Goal: Task Accomplishment & Management: Manage account settings

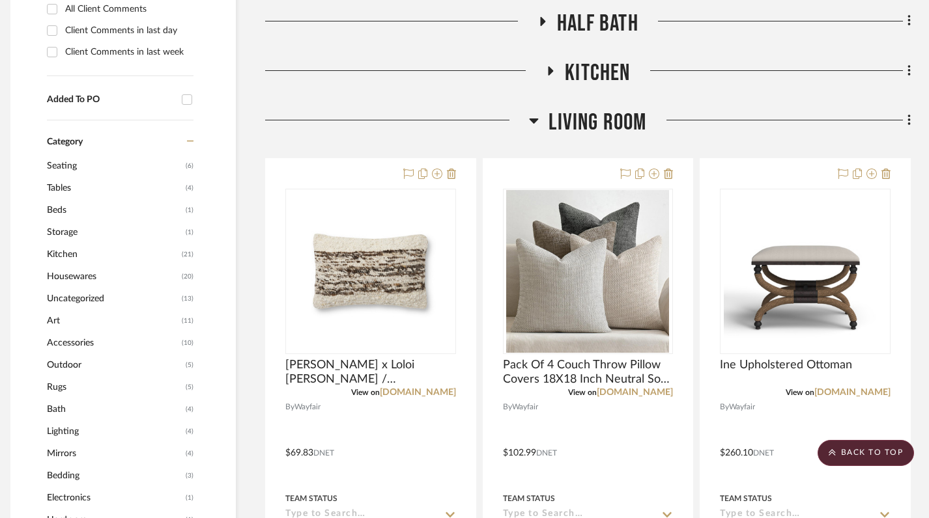
scroll to position [651, 9]
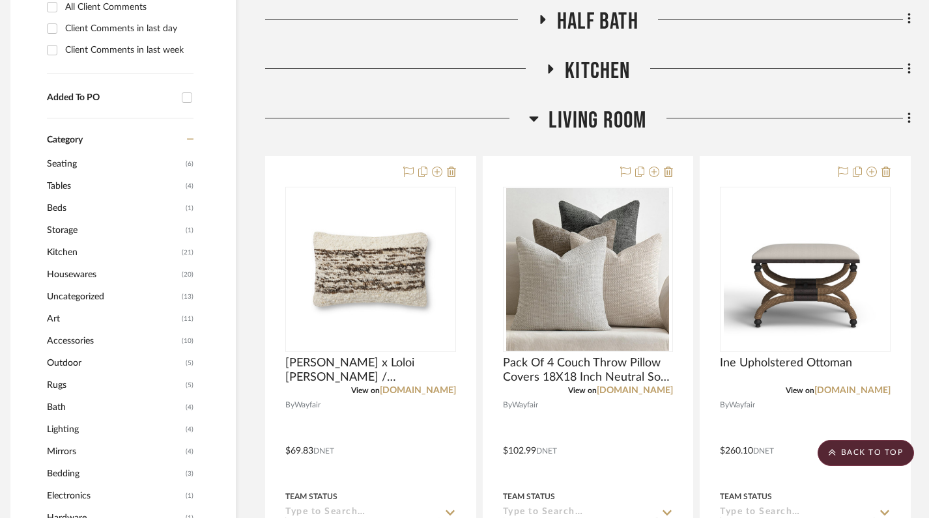
click at [535, 120] on icon at bounding box center [533, 119] width 9 height 5
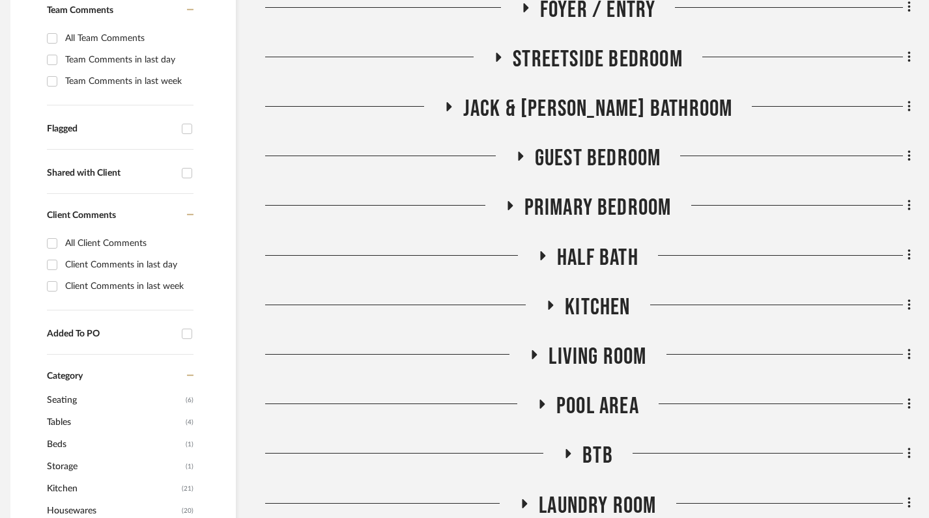
scroll to position [438, 9]
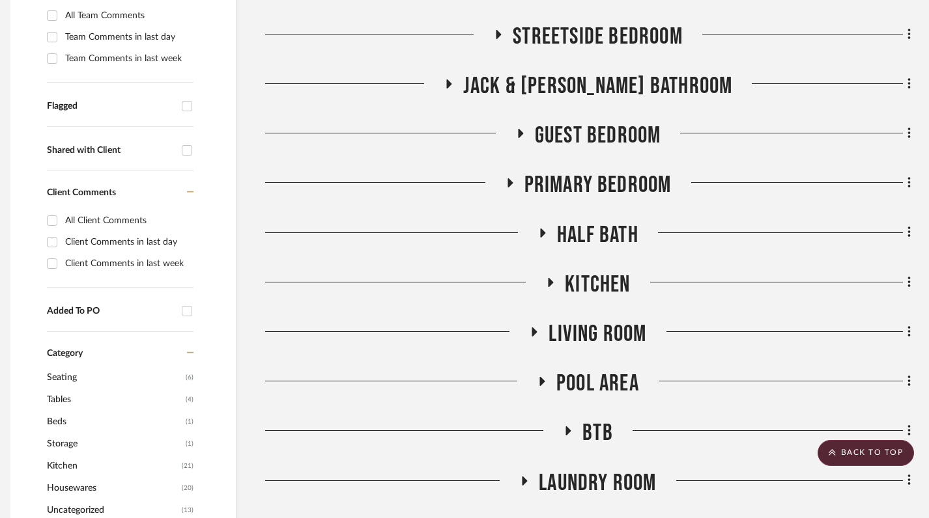
click at [547, 280] on icon at bounding box center [550, 282] width 16 height 10
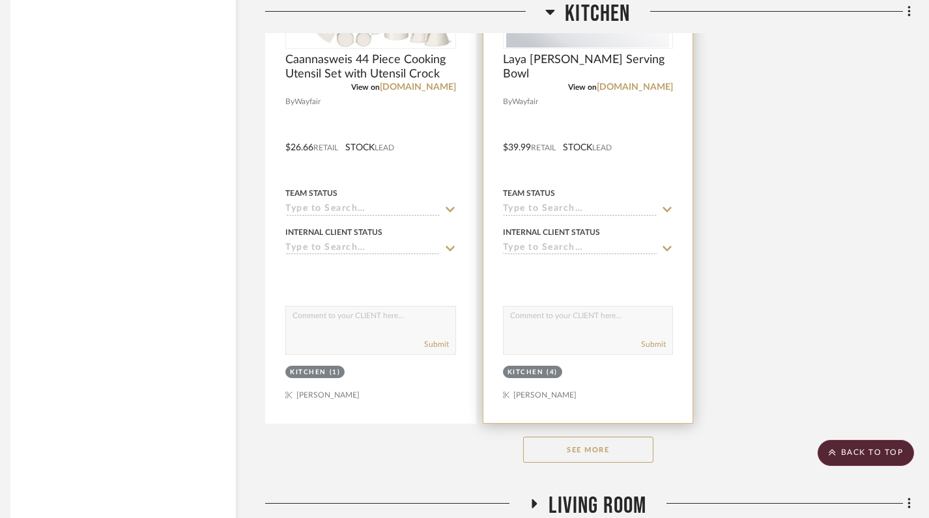
scroll to position [2062, 9]
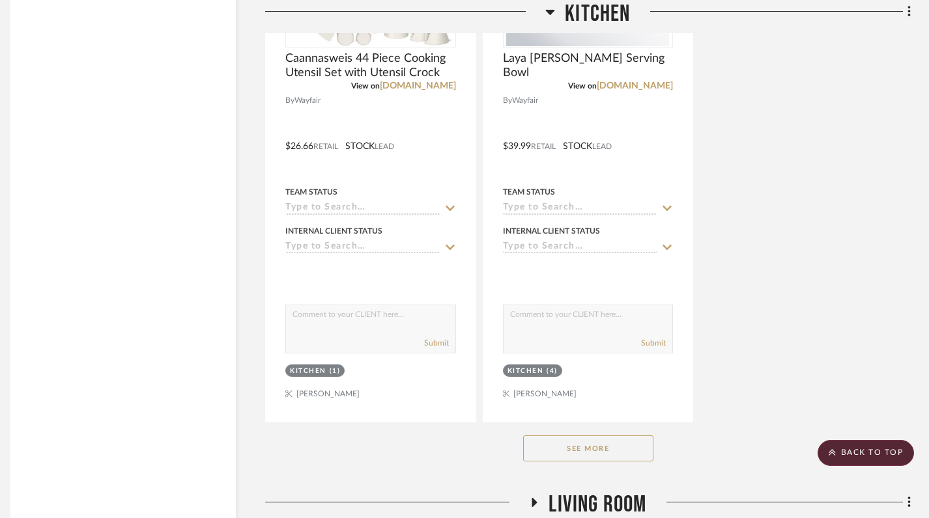
click at [576, 445] on button "See More" at bounding box center [588, 449] width 130 height 26
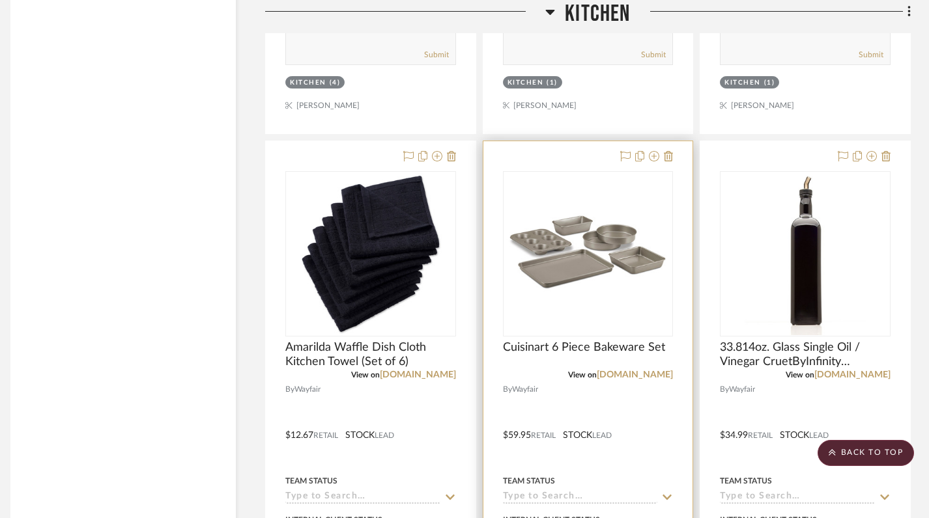
scroll to position [2902, 9]
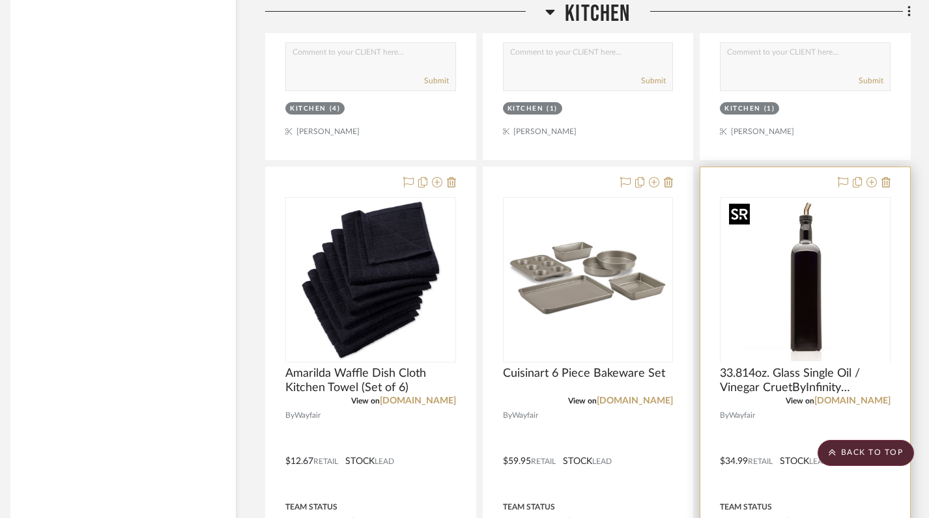
click at [681, 298] on div at bounding box center [805, 362] width 171 height 330
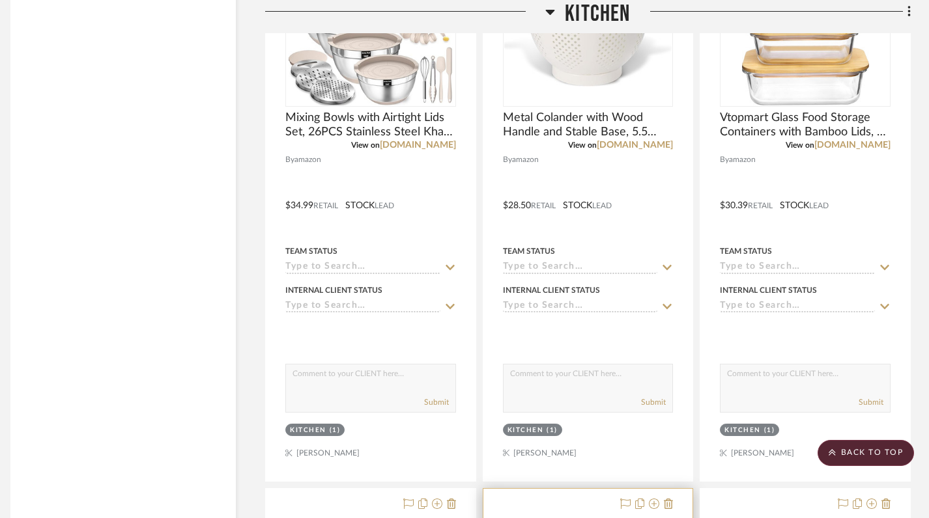
scroll to position [7767, 9]
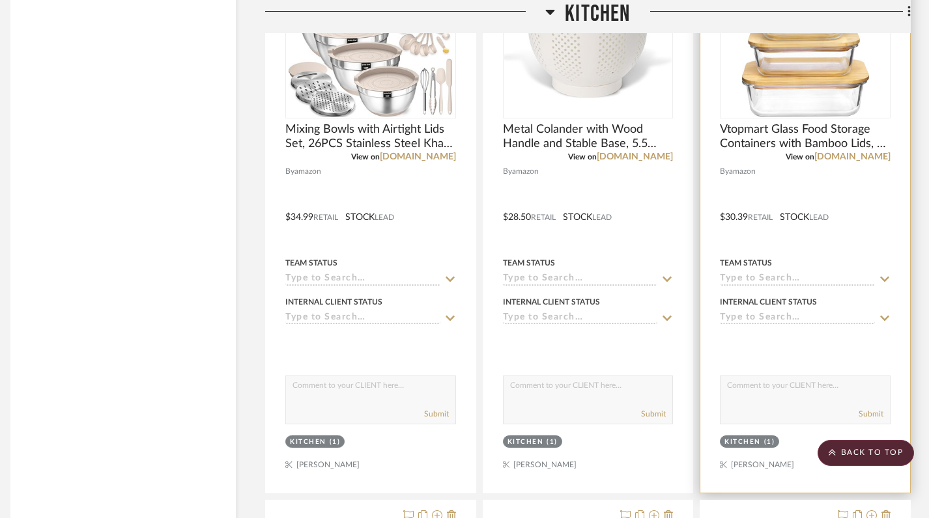
click at [0, 0] on img at bounding box center [0, 0] width 0 height 0
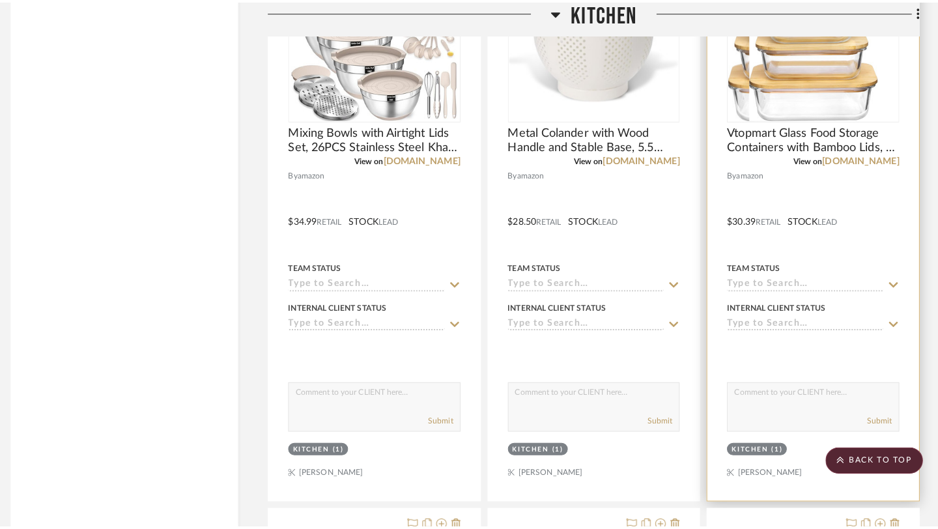
scroll to position [0, 0]
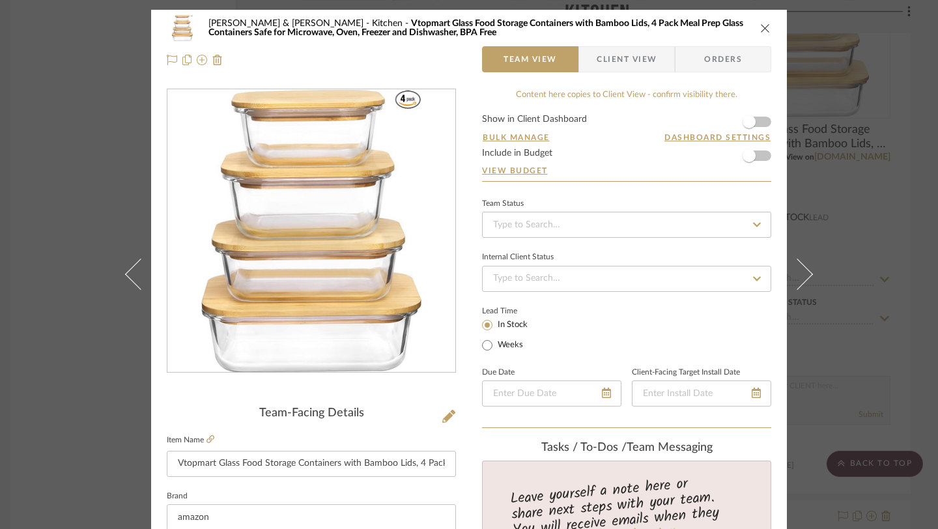
click at [681, 30] on icon "close" at bounding box center [765, 28] width 10 height 10
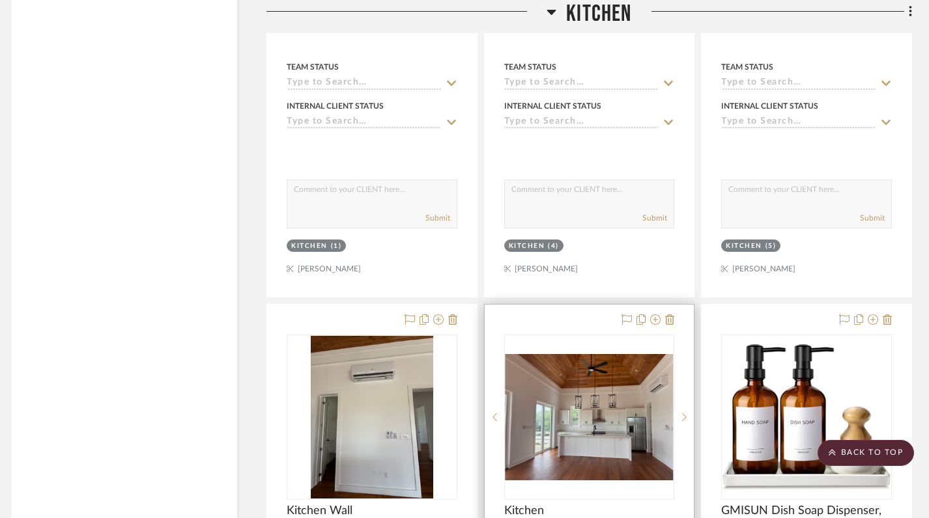
scroll to position [7907, 8]
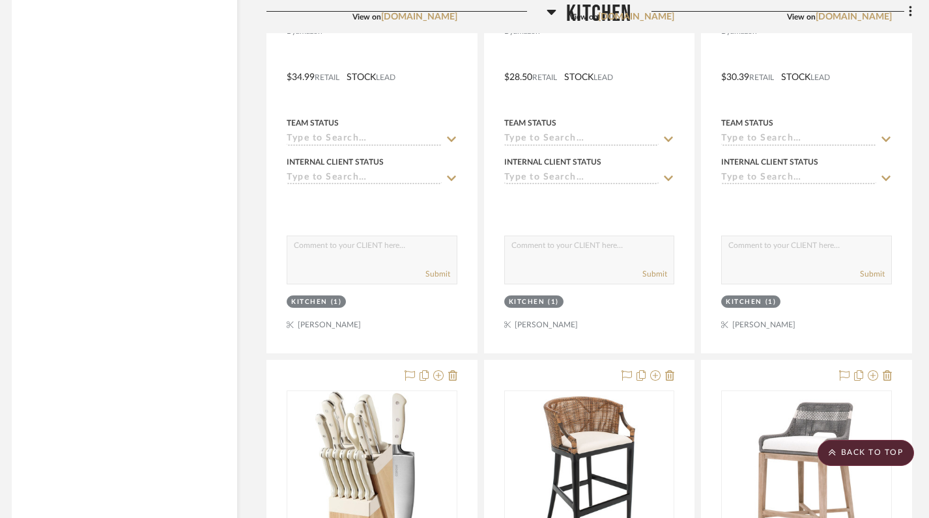
click at [551, 7] on icon at bounding box center [551, 12] width 10 height 16
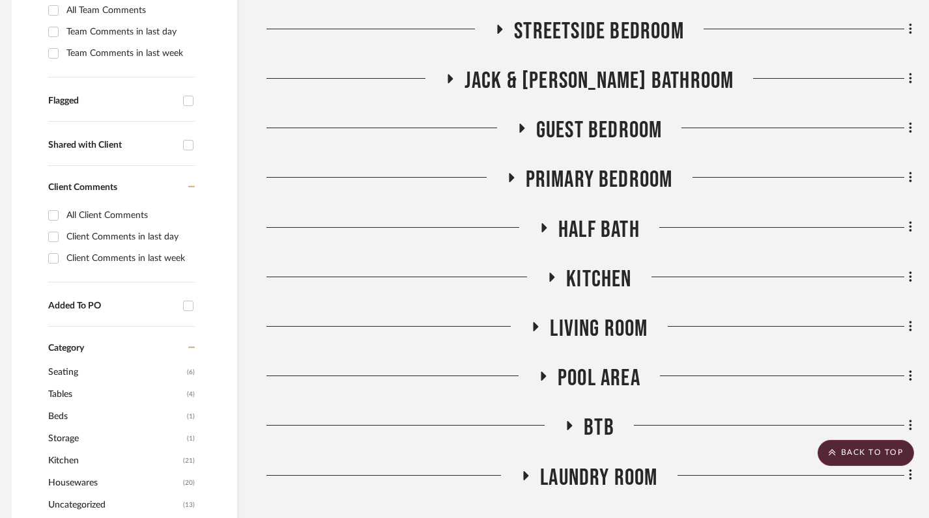
scroll to position [0, 8]
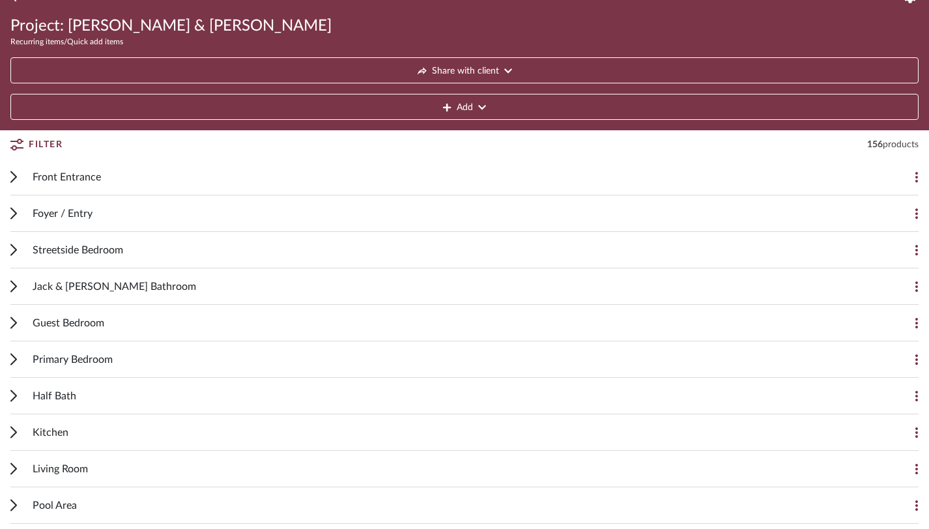
scroll to position [150, 0]
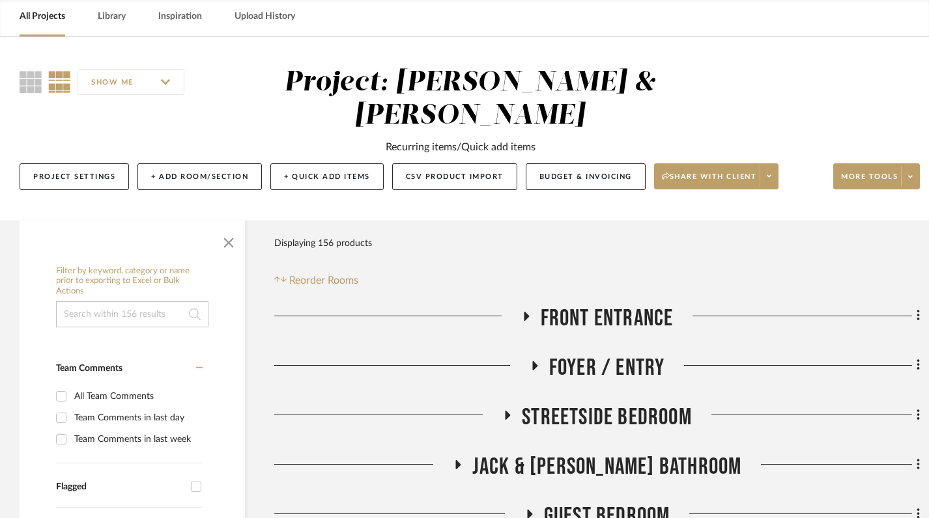
scroll to position [174, 0]
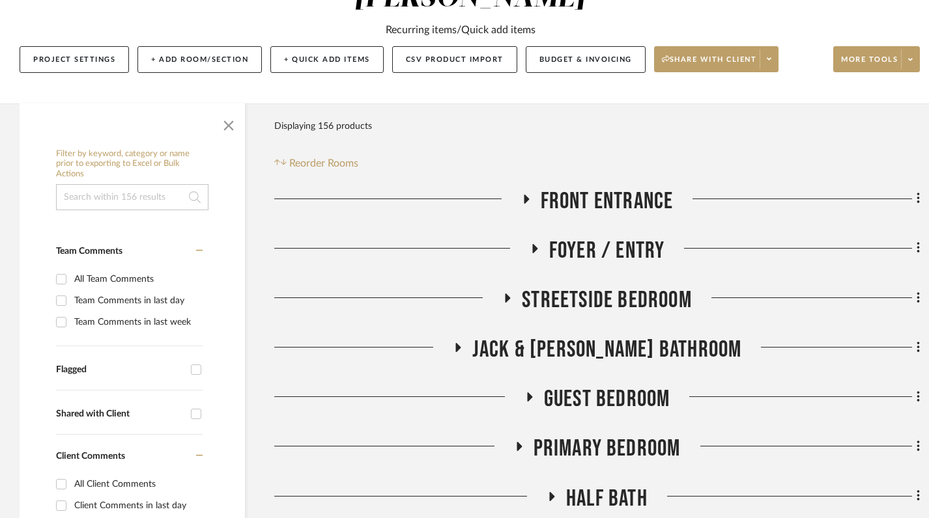
click at [525, 200] on icon at bounding box center [526, 199] width 5 height 9
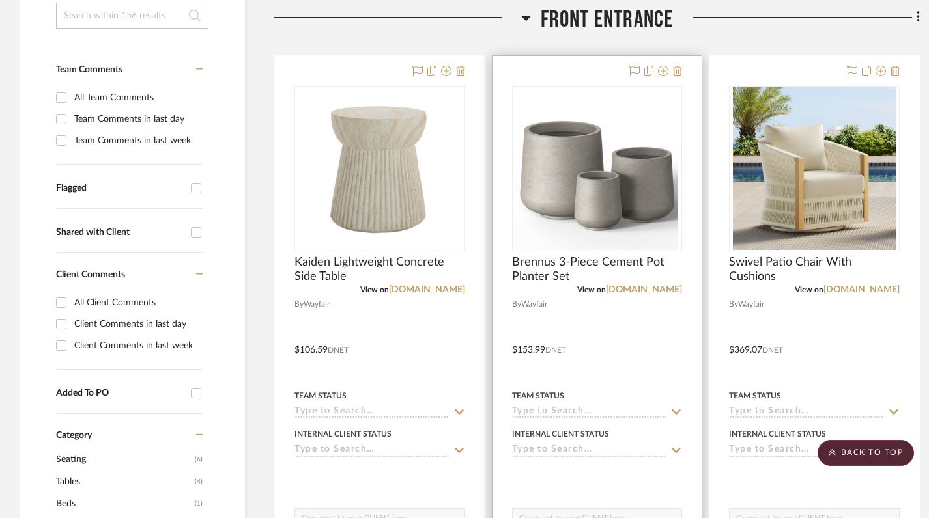
scroll to position [355, 0]
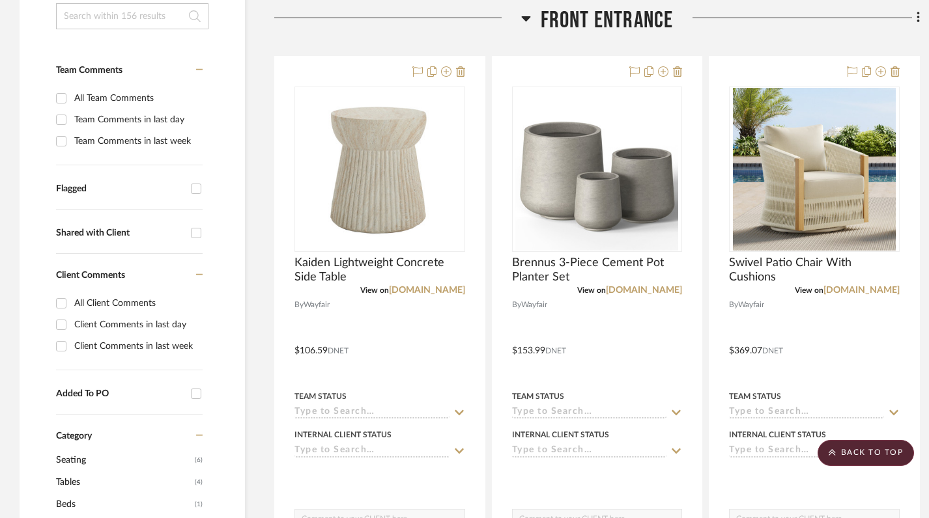
click at [525, 16] on icon at bounding box center [526, 18] width 10 height 16
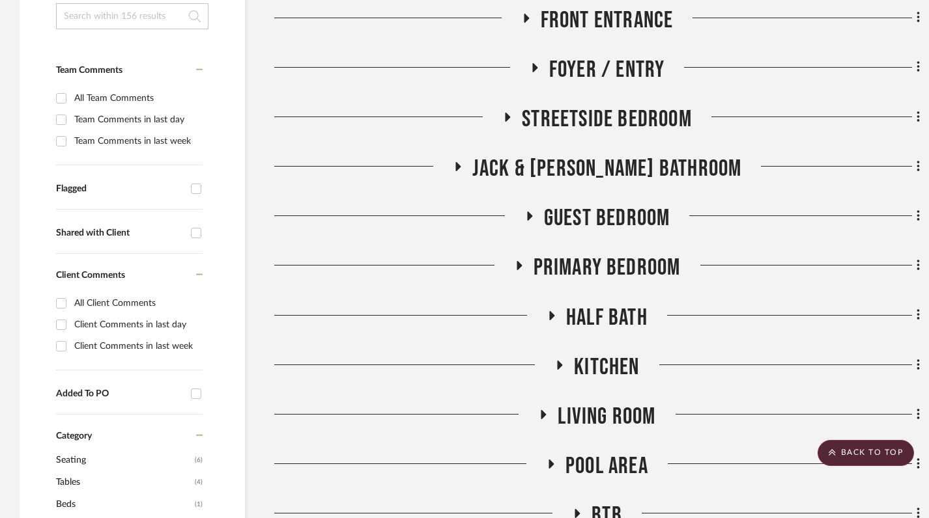
click at [533, 63] on icon at bounding box center [534, 68] width 16 height 10
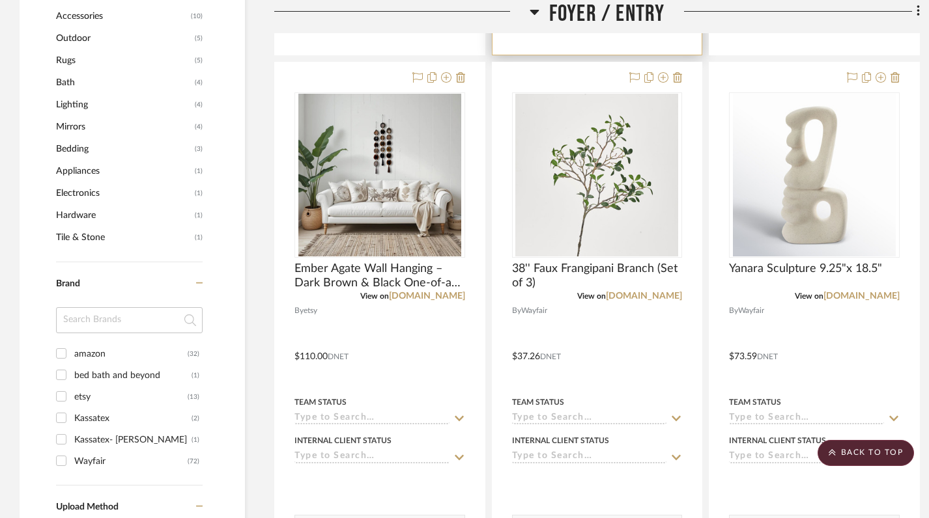
scroll to position [389, 0]
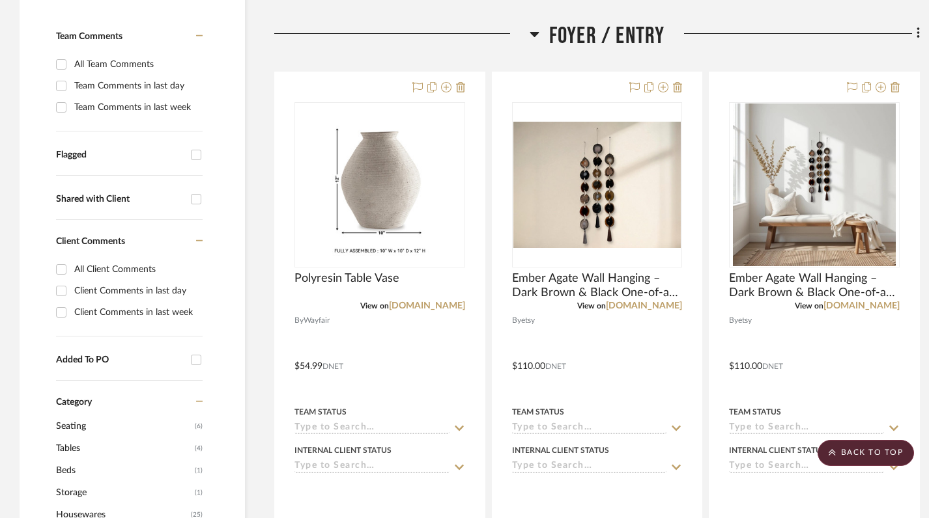
click at [536, 35] on icon at bounding box center [534, 34] width 10 height 16
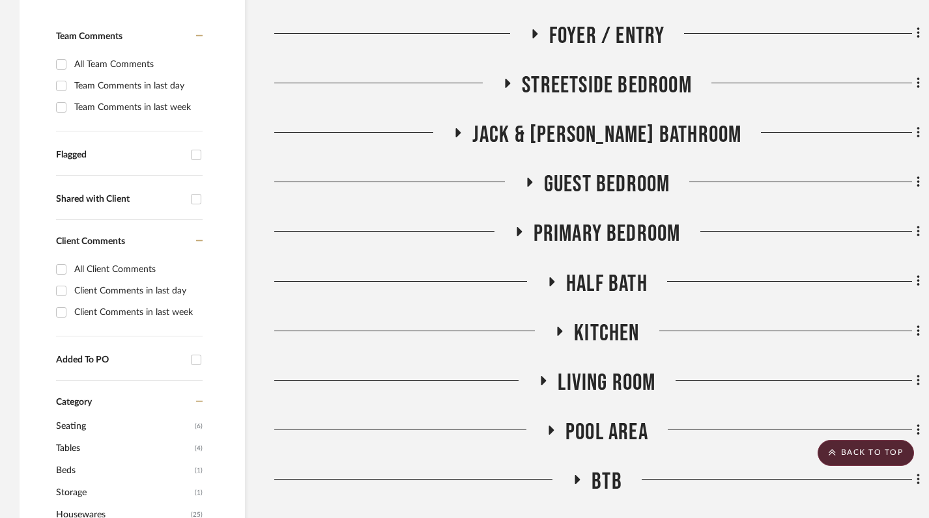
click at [508, 83] on icon at bounding box center [507, 83] width 5 height 9
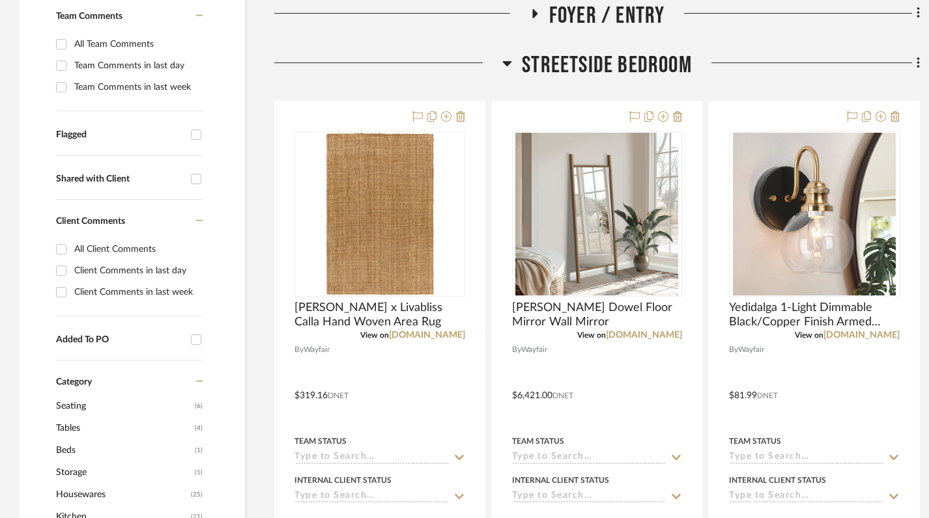
scroll to position [410, 0]
click at [507, 61] on icon at bounding box center [507, 63] width 9 height 5
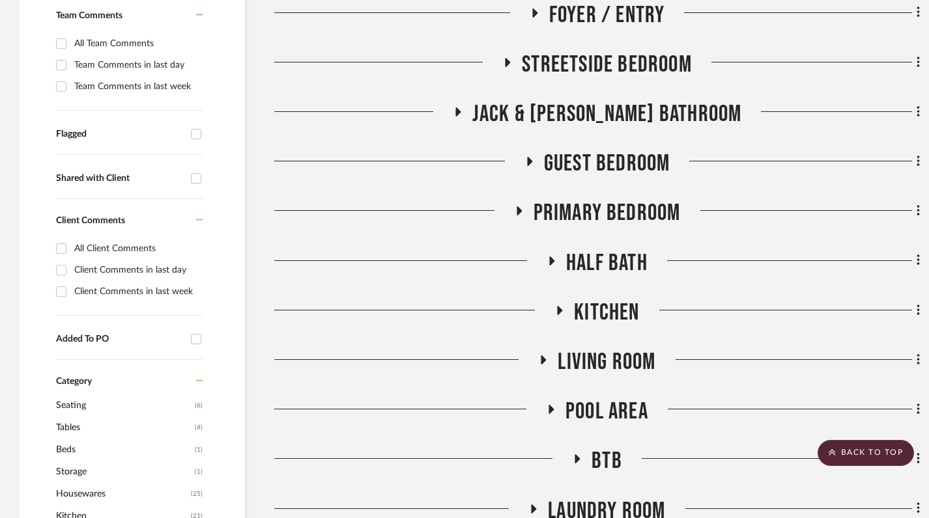
click at [555, 311] on icon at bounding box center [560, 310] width 16 height 10
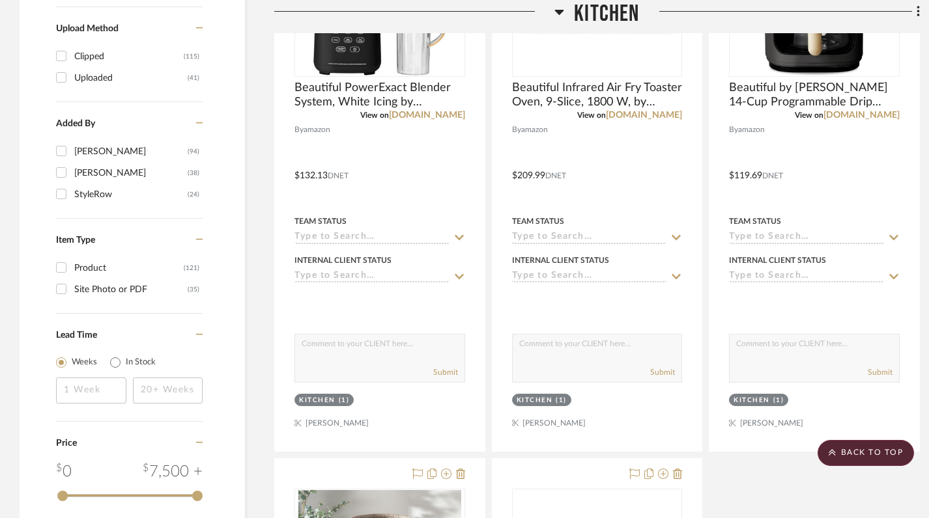
scroll to position [1630, 0]
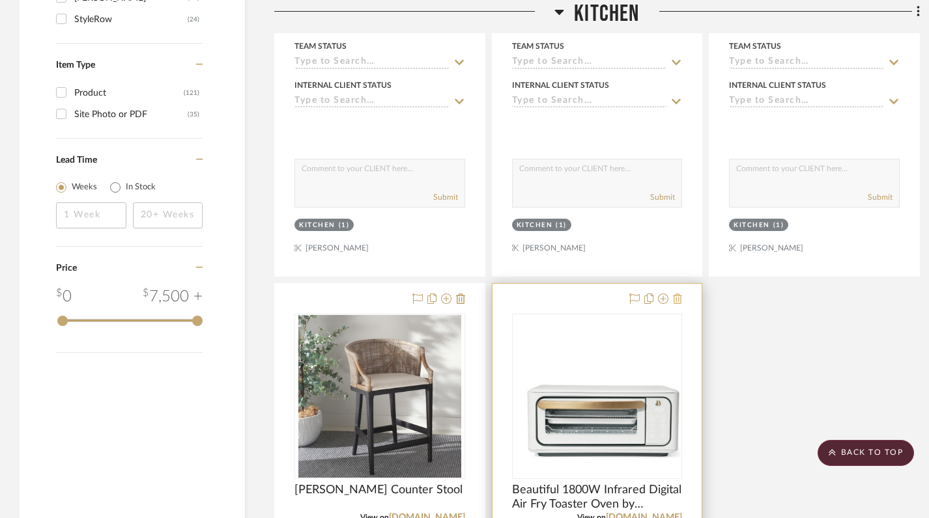
click at [675, 300] on icon at bounding box center [677, 299] width 9 height 10
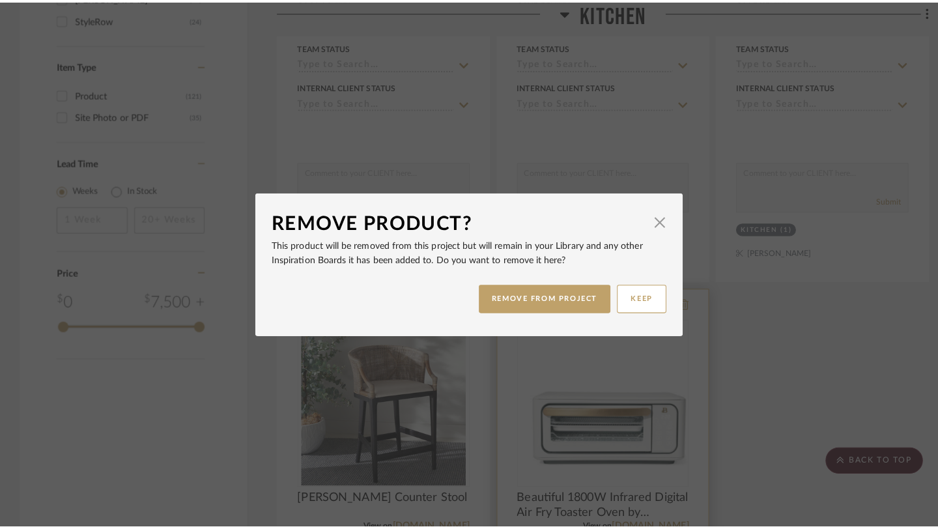
scroll to position [0, 0]
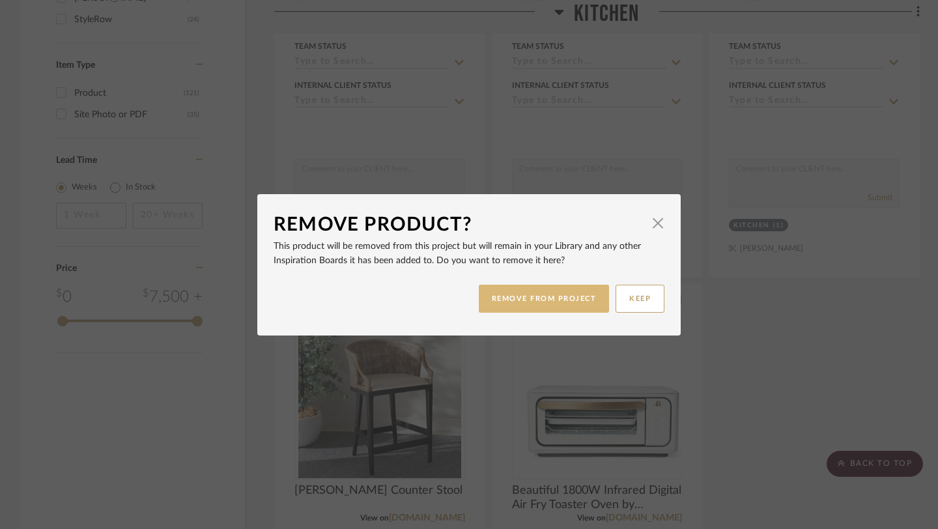
click at [572, 300] on button "REMOVE FROM PROJECT" at bounding box center [544, 299] width 131 height 28
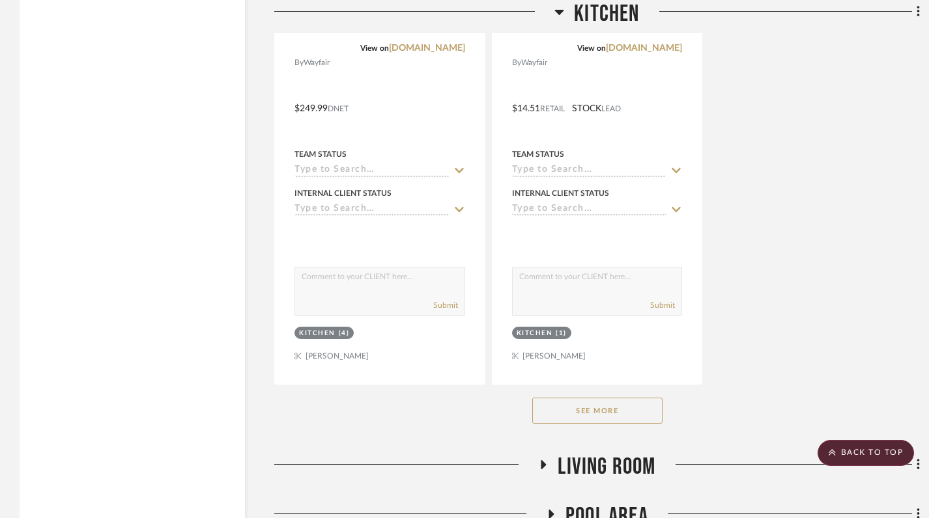
scroll to position [2113, 0]
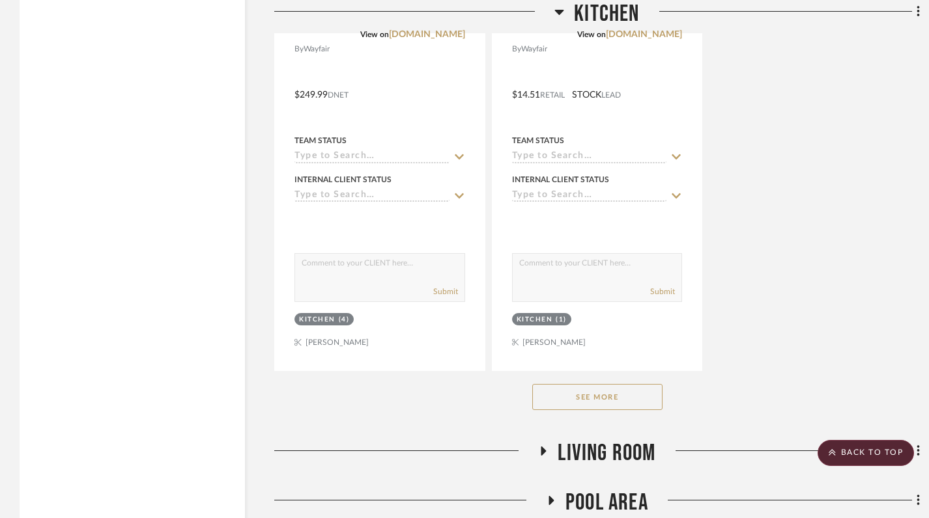
click at [597, 394] on button "See More" at bounding box center [597, 397] width 130 height 26
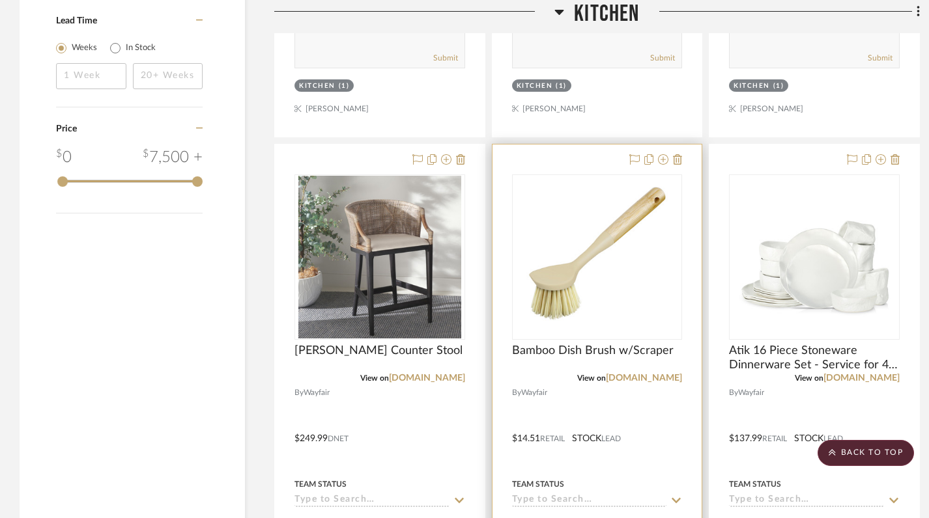
scroll to position [1750, 0]
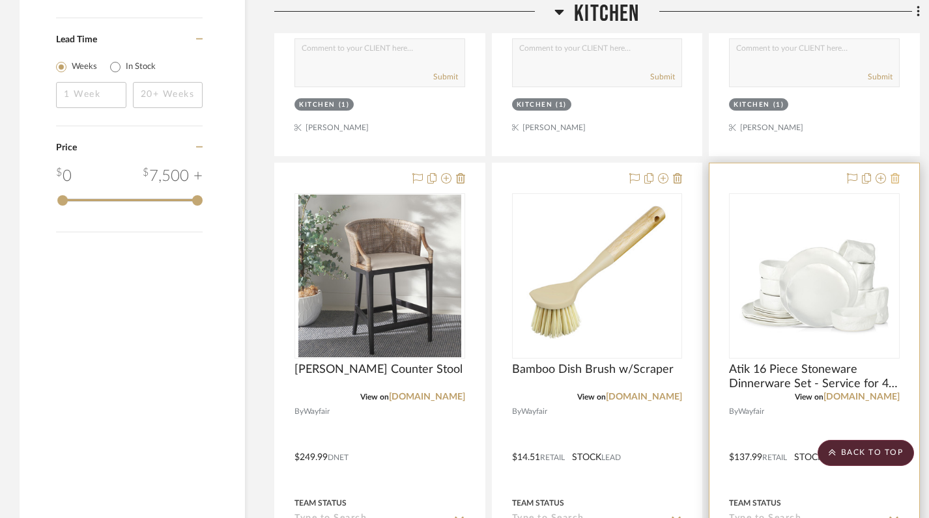
click at [893, 178] on icon at bounding box center [894, 178] width 9 height 10
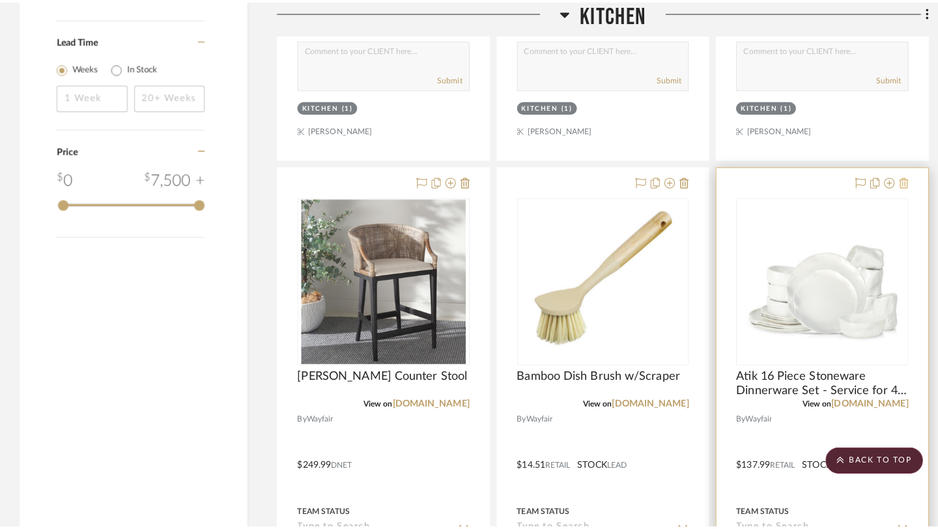
scroll to position [0, 0]
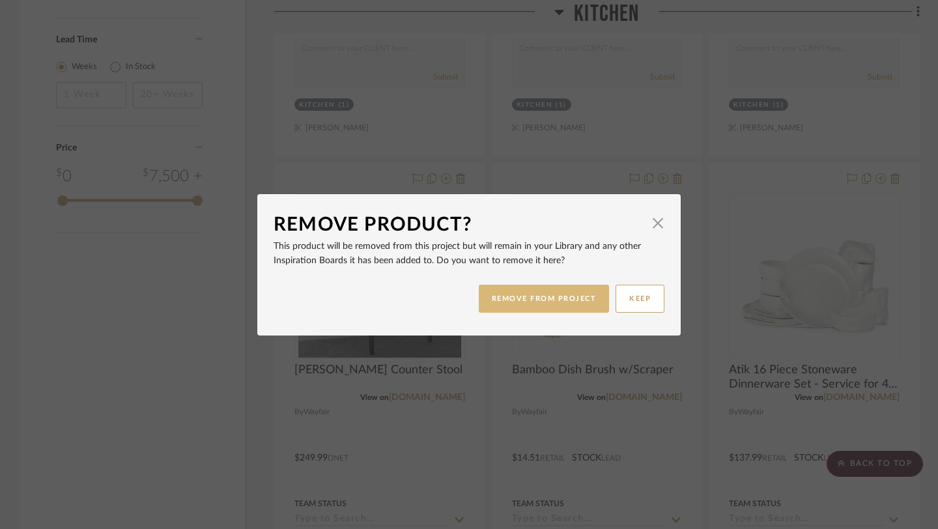
click at [560, 300] on button "REMOVE FROM PROJECT" at bounding box center [544, 299] width 131 height 28
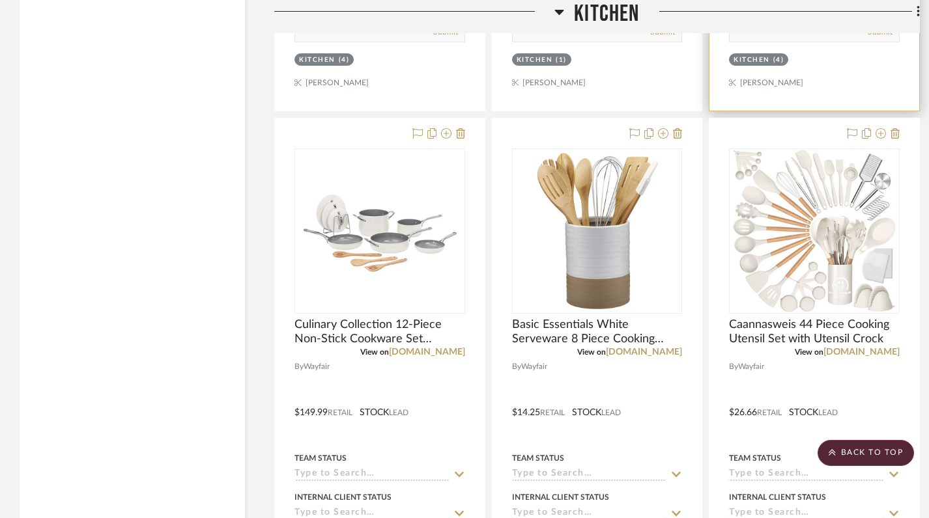
scroll to position [2383, 0]
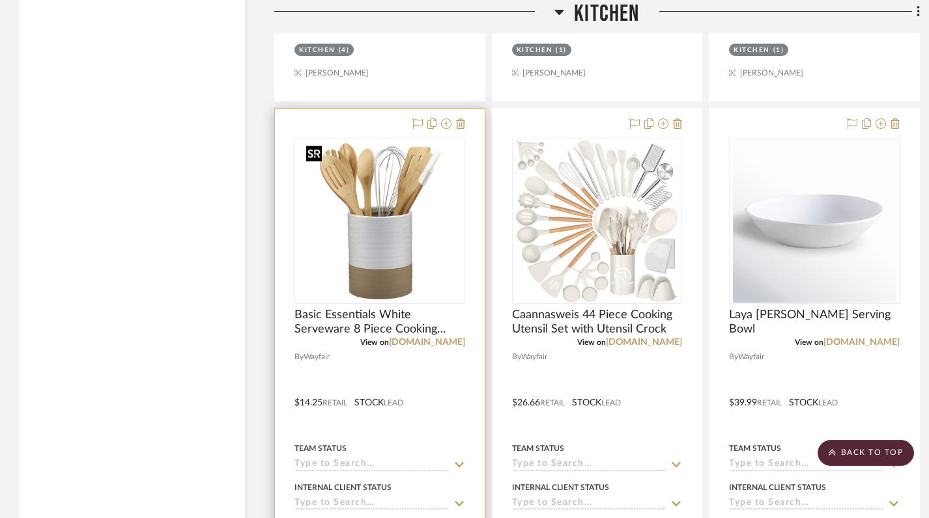
click at [364, 236] on div at bounding box center [379, 221] width 171 height 165
click at [383, 222] on img "0" at bounding box center [379, 221] width 157 height 163
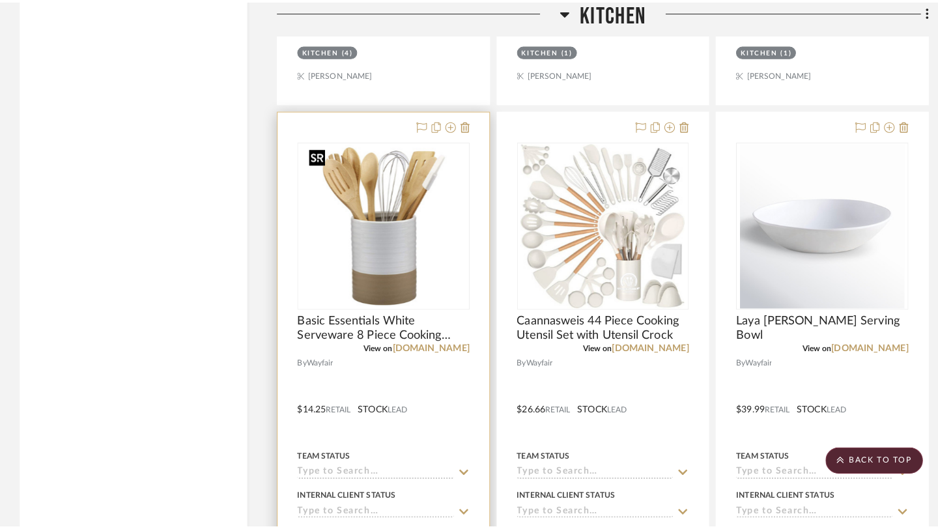
scroll to position [0, 0]
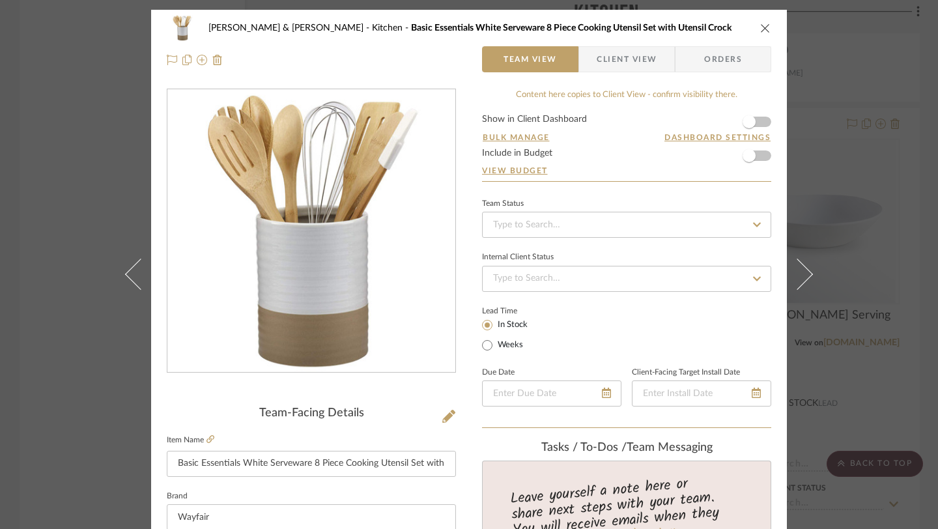
click at [760, 27] on icon "close" at bounding box center [765, 28] width 10 height 10
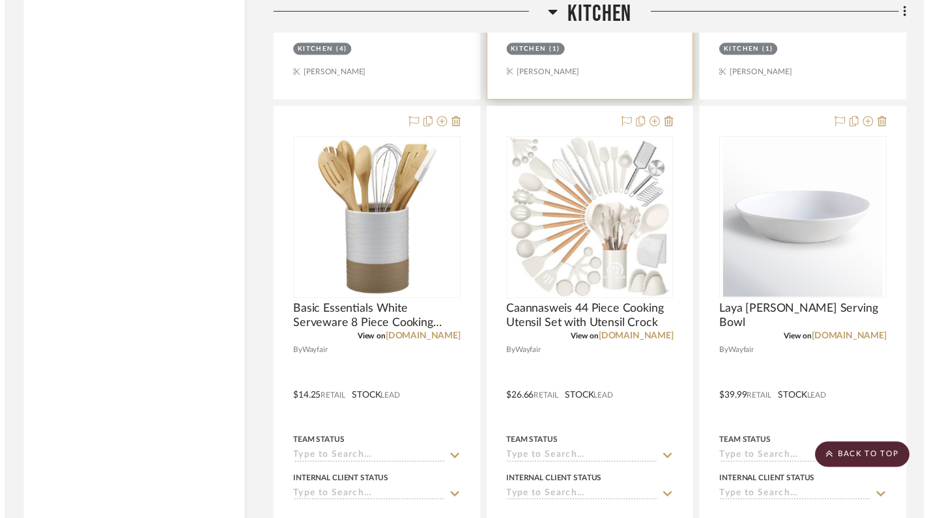
scroll to position [2383, 0]
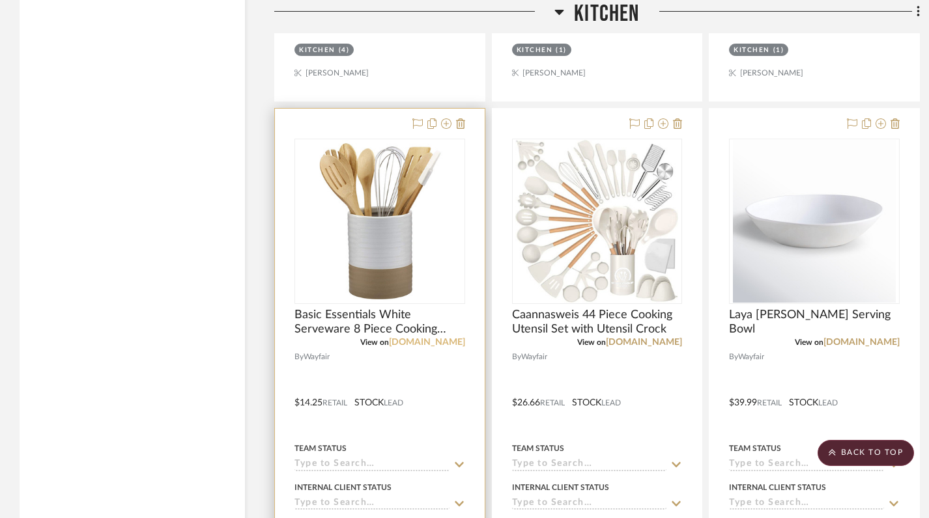
click at [441, 343] on link "[DOMAIN_NAME]" at bounding box center [427, 342] width 76 height 9
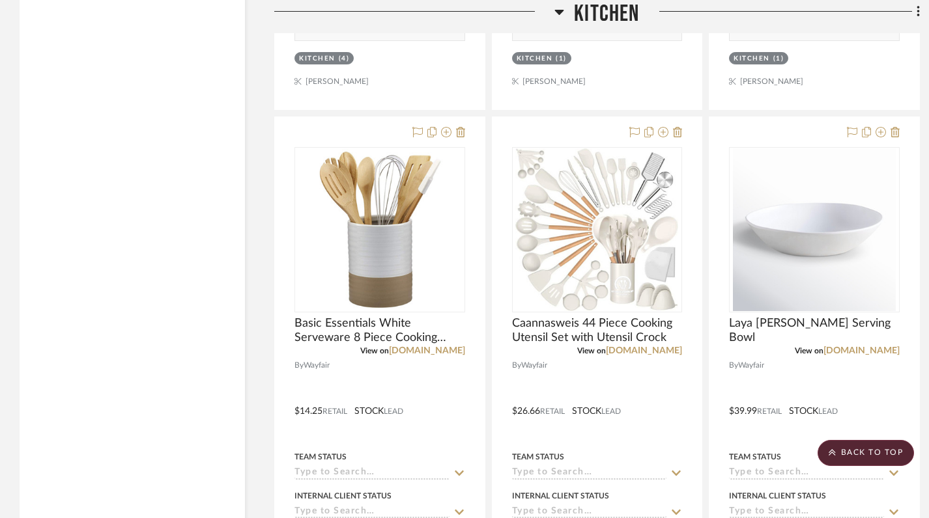
scroll to position [2385, 0]
